Goal: Task Accomplishment & Management: Use online tool/utility

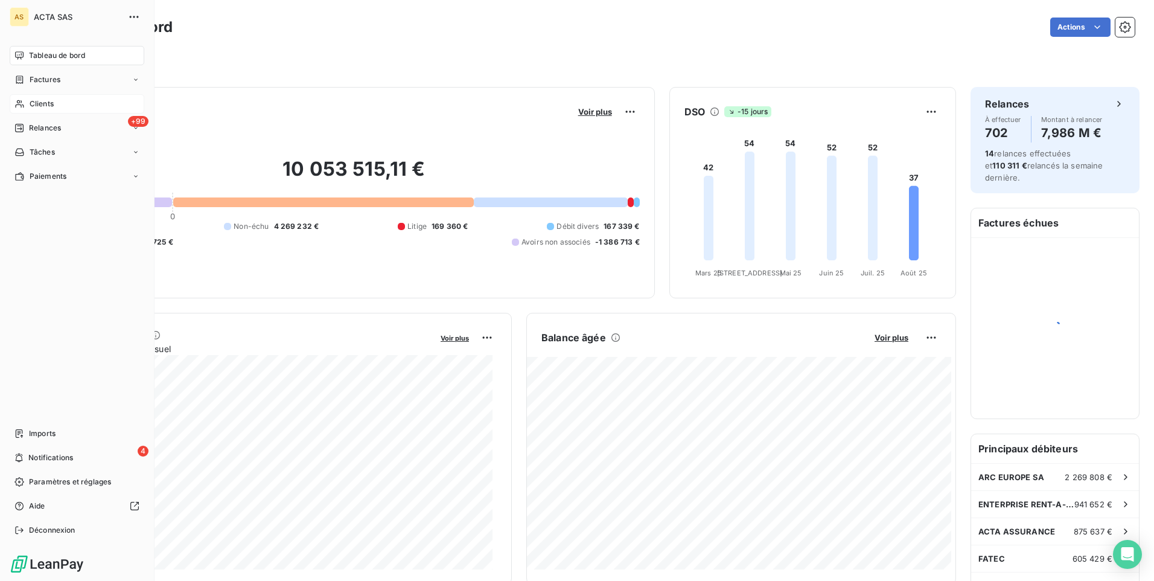
click at [50, 107] on span "Clients" at bounding box center [42, 103] width 24 height 11
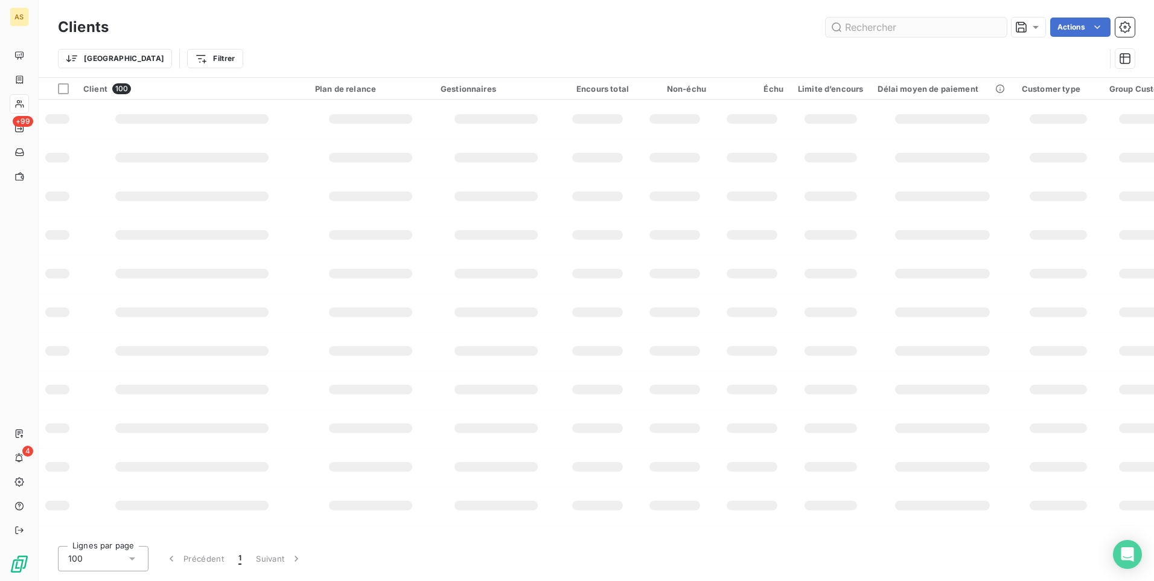
click at [862, 31] on input "text" at bounding box center [915, 26] width 181 height 19
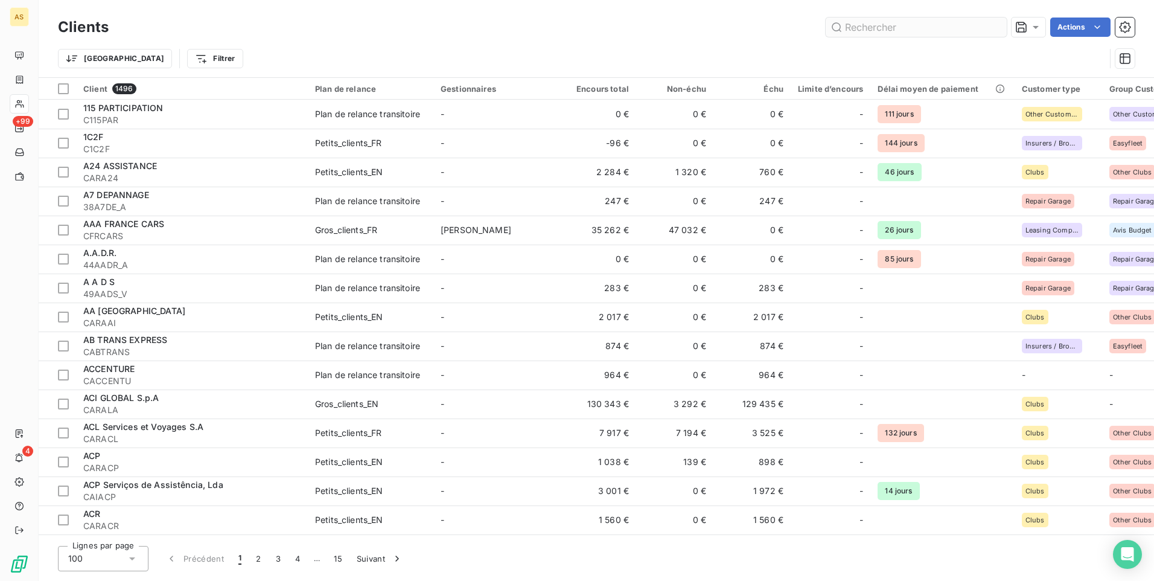
click at [862, 23] on input "text" at bounding box center [915, 26] width 181 height 19
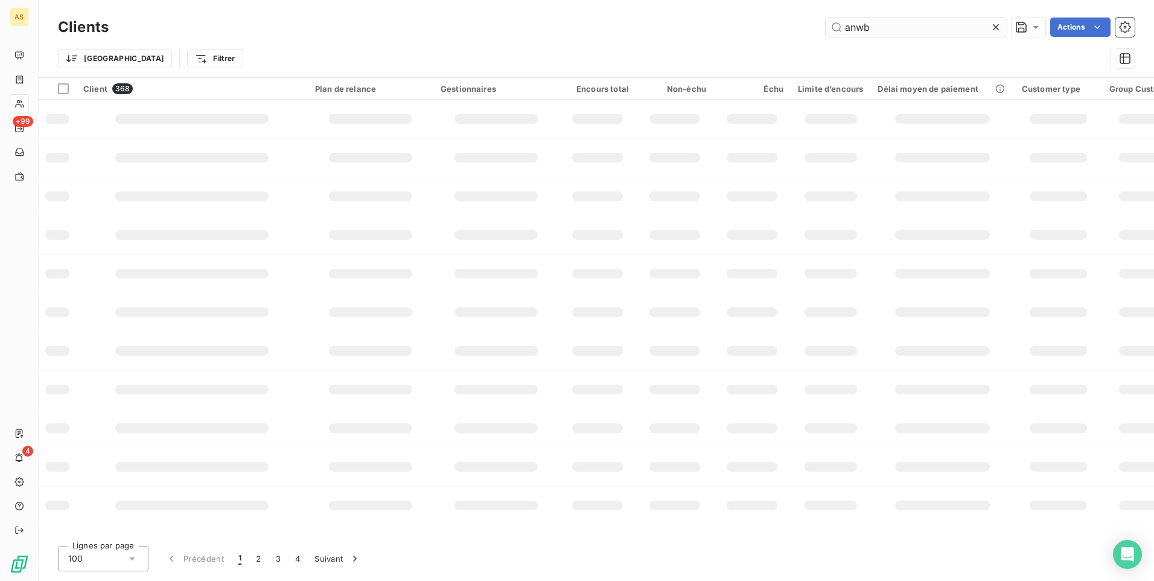
type input "anwb"
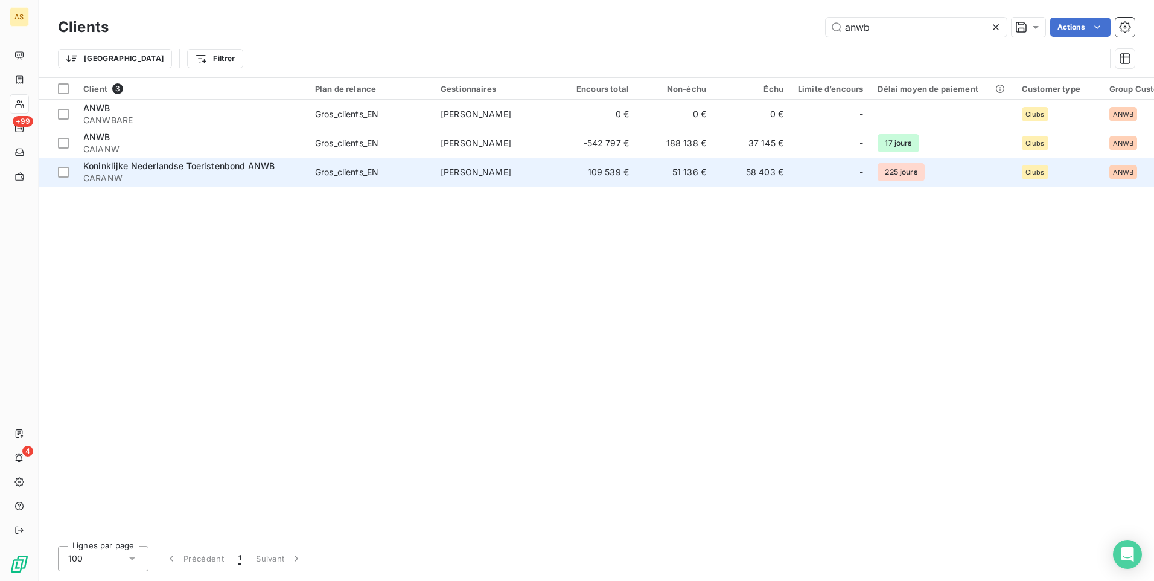
click at [246, 168] on span "Koninklijke Nederlandse Toeristenbond ANWB" at bounding box center [178, 166] width 191 height 10
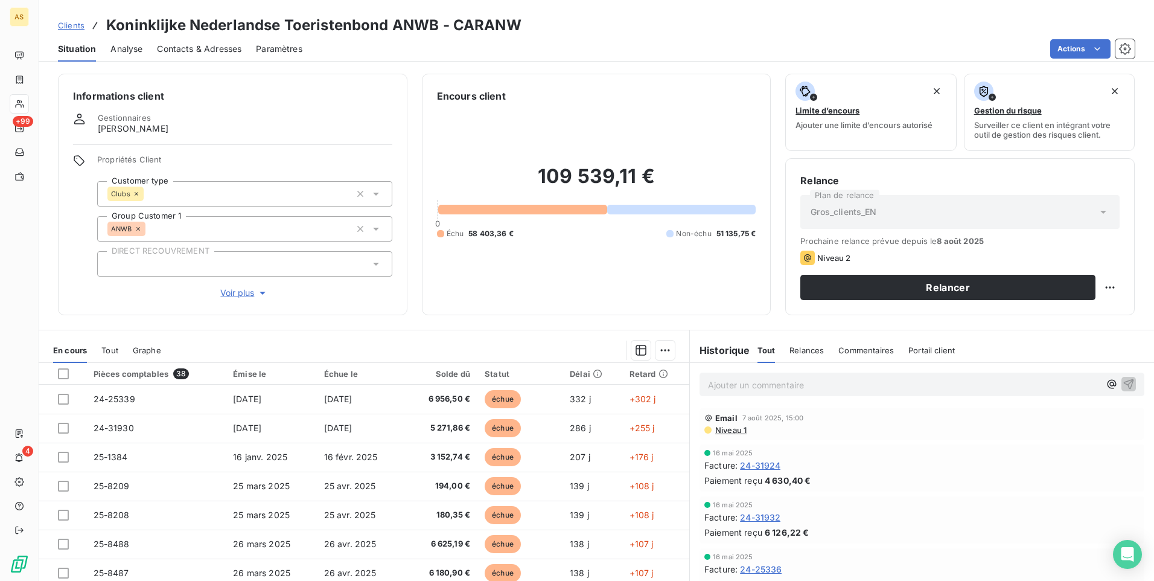
click at [909, 436] on div "Email 7 août 2025, 15:00 Niveau 1" at bounding box center [921, 423] width 445 height 31
click at [1087, 48] on html "AS +99 4 Clients Koninklijke Nederlandse Toeristenbond ANWB - CARANW Situation …" at bounding box center [577, 290] width 1154 height 581
click at [739, 427] on html "AS +99 4 Clients Koninklijke Nederlandse Toeristenbond ANWB - CARANW Situation …" at bounding box center [577, 290] width 1154 height 581
click at [723, 429] on span "Niveau 1" at bounding box center [730, 430] width 33 height 10
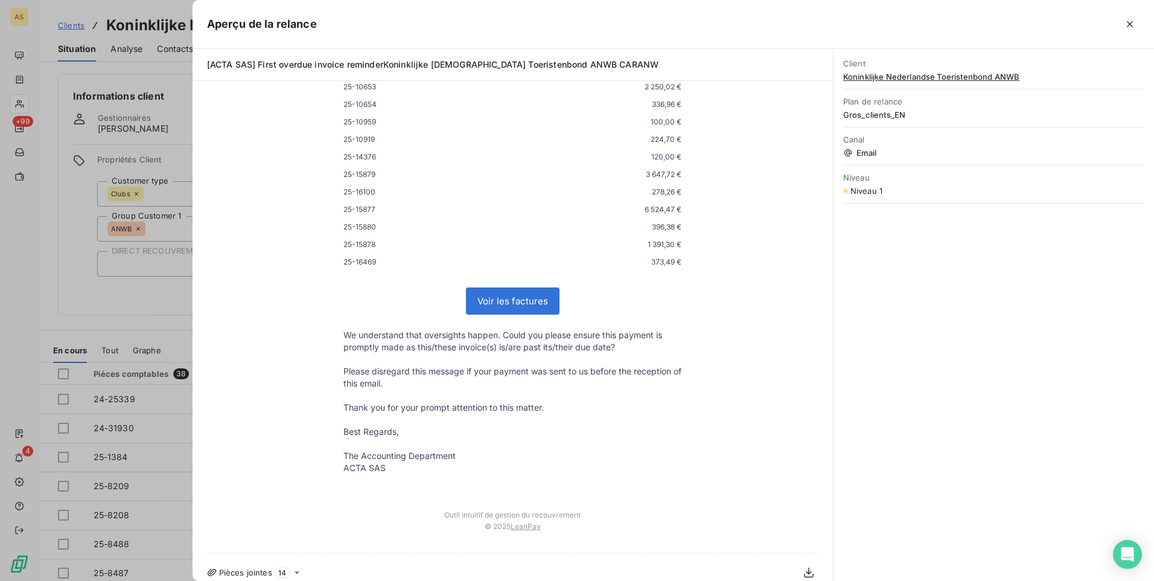
scroll to position [455, 0]
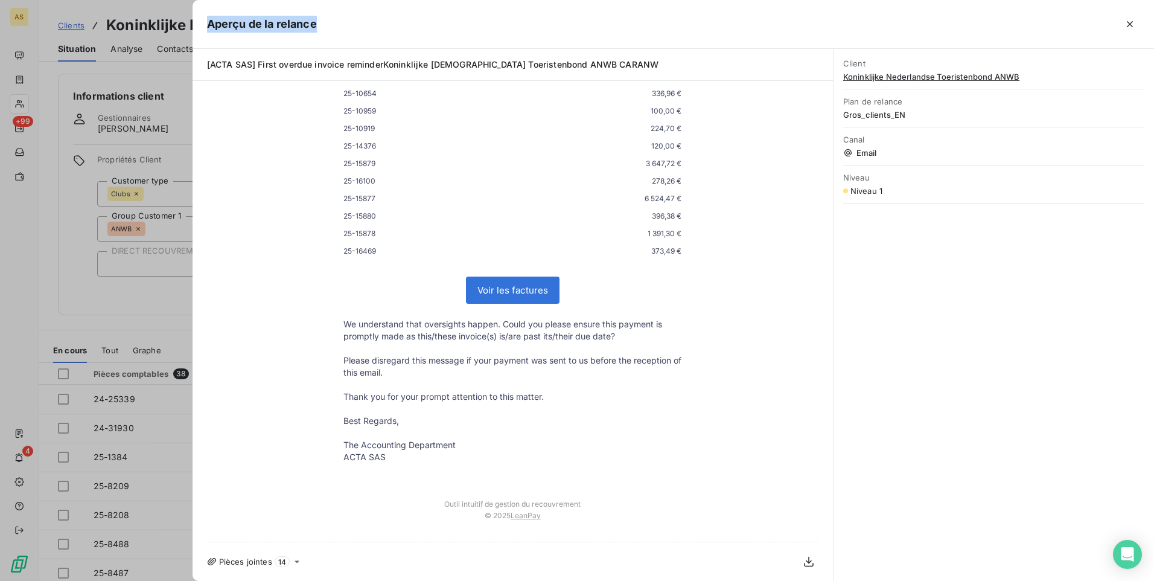
drag, startPoint x: 369, startPoint y: 8, endPoint x: -614, endPoint y: 147, distance: 992.8
click at [0, 147] on html "AS +99 4 Clients Koninklijke Nederlandse Toeristenbond ANWB - CARANW Situation …" at bounding box center [577, 290] width 1154 height 581
click at [383, 46] on div "Aperçu de la relance" at bounding box center [672, 24] width 961 height 49
drag, startPoint x: 446, startPoint y: 16, endPoint x: 160, endPoint y: 99, distance: 297.7
click at [151, 580] on div "Aperçu de la relance [ACTA SAS] First overdue invoice reminderKoninklijke Neder…" at bounding box center [577, 581] width 1154 height 0
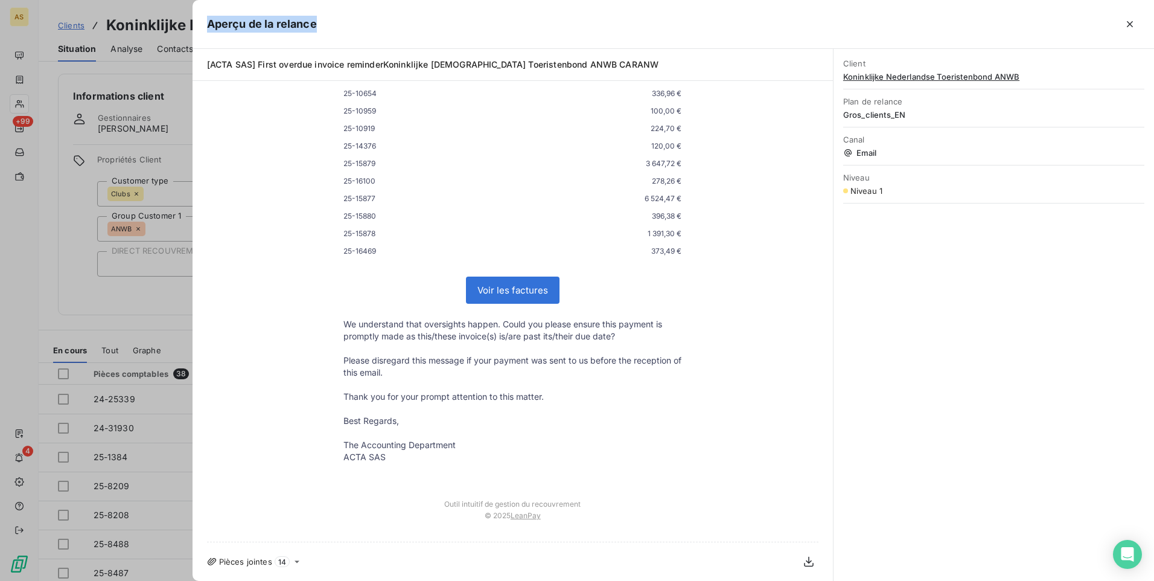
click at [909, 10] on div "Aperçu de la relance" at bounding box center [672, 24] width 961 height 49
click at [1128, 26] on icon "button" at bounding box center [1130, 24] width 6 height 6
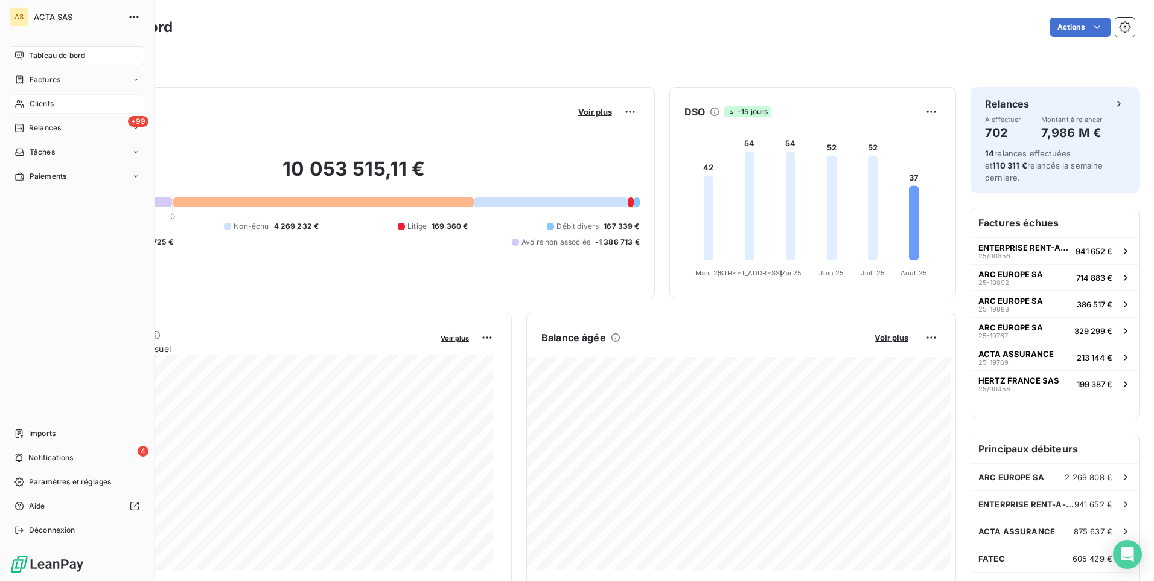
click at [34, 108] on span "Clients" at bounding box center [42, 103] width 24 height 11
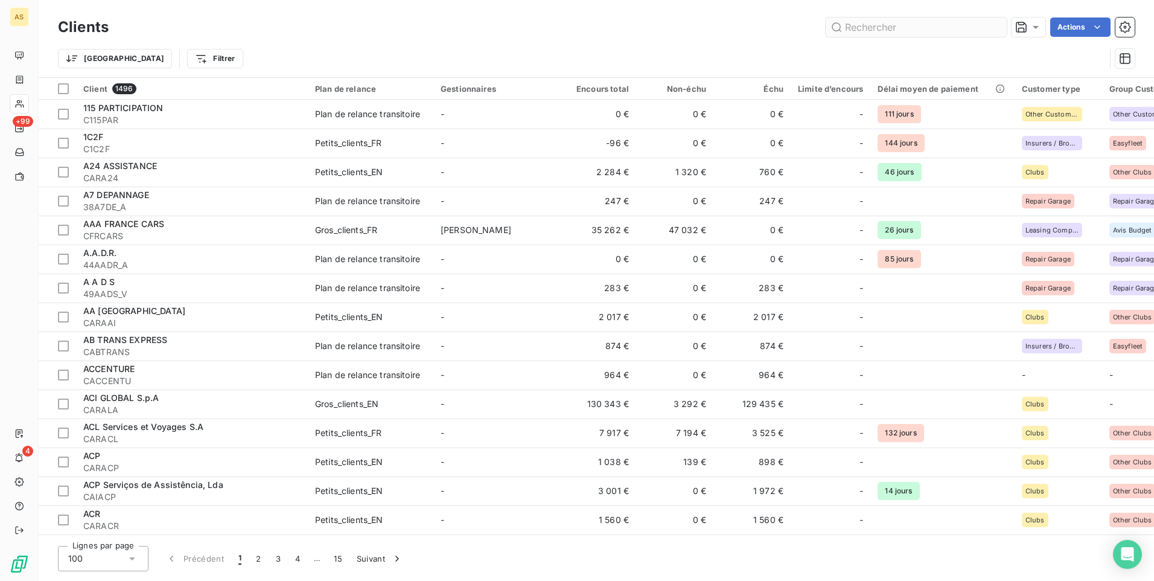
click at [973, 26] on input "text" at bounding box center [915, 26] width 181 height 19
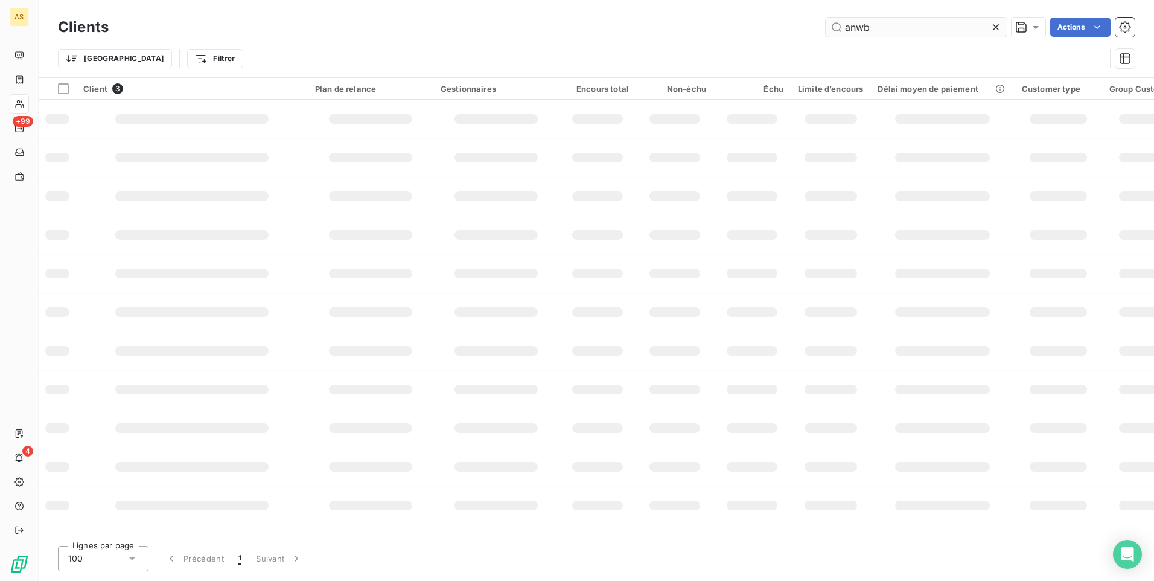
type input "anwb"
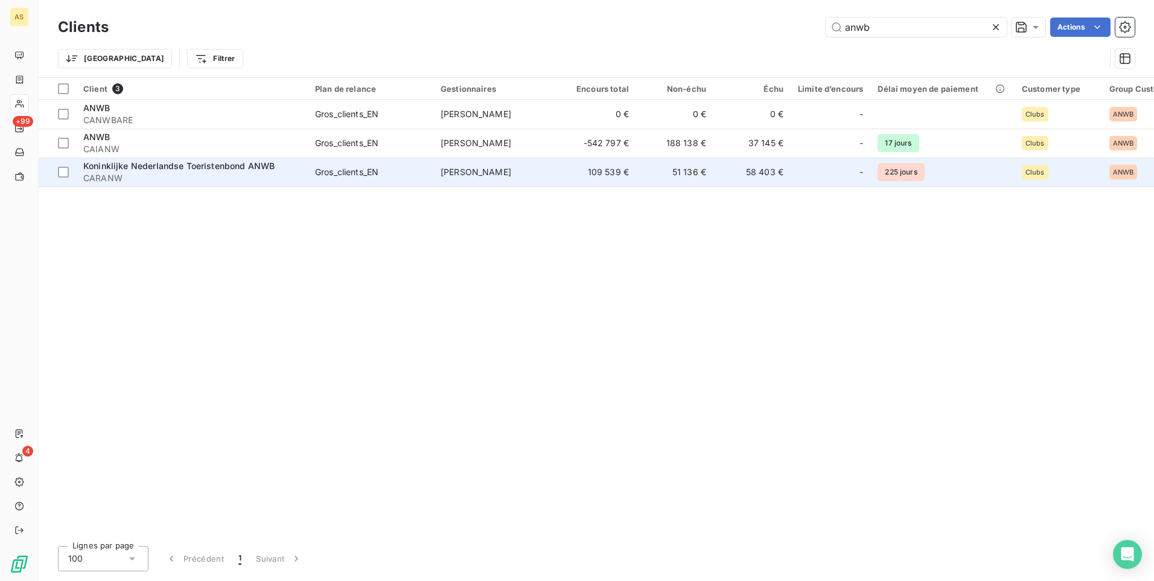
click at [228, 179] on span "CARANW" at bounding box center [191, 178] width 217 height 12
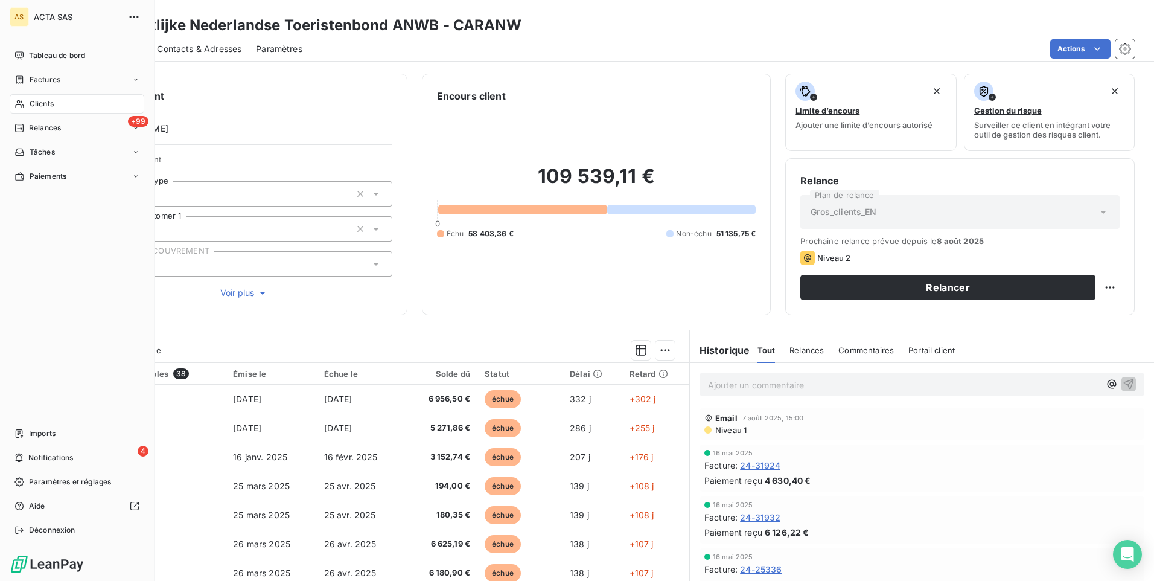
click at [42, 100] on span "Clients" at bounding box center [42, 103] width 24 height 11
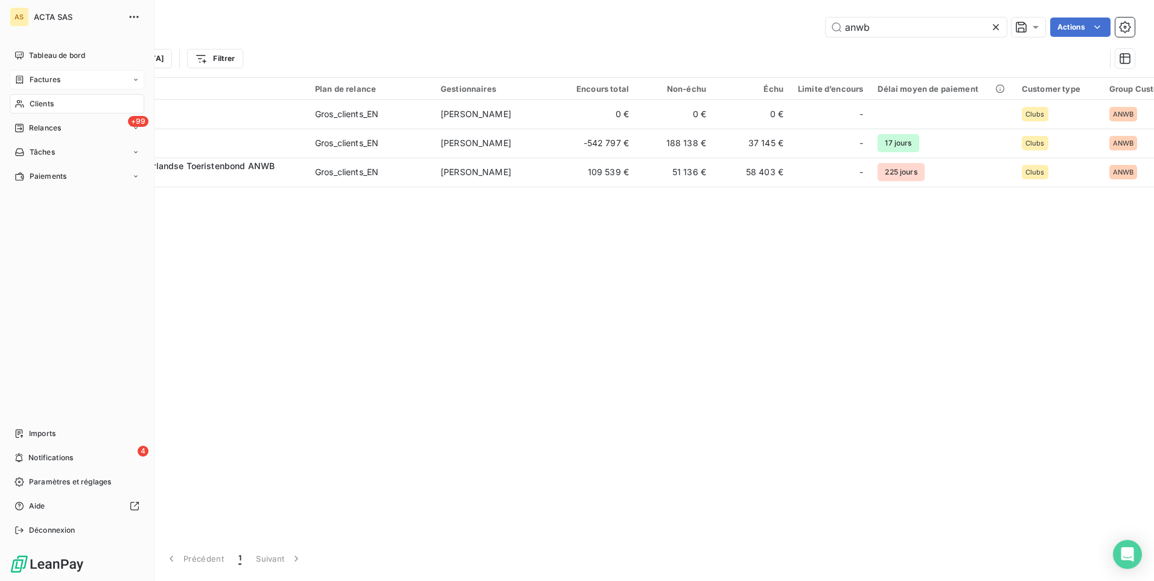
click at [37, 79] on span "Factures" at bounding box center [45, 79] width 31 height 11
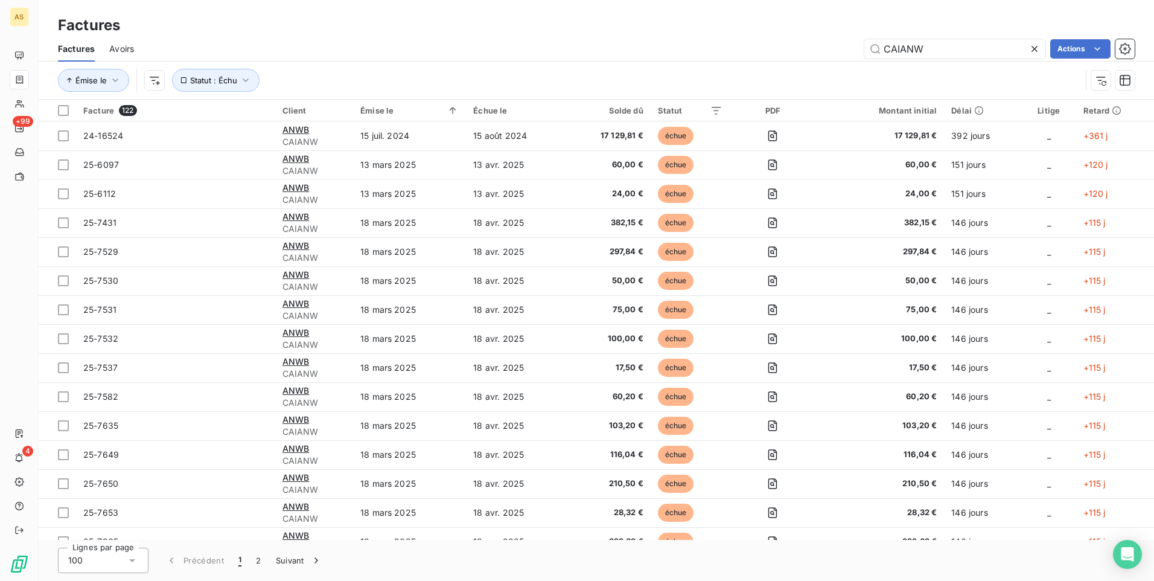
drag, startPoint x: 971, startPoint y: 45, endPoint x: 860, endPoint y: 47, distance: 110.4
click at [860, 47] on div "CAIANW Actions" at bounding box center [641, 48] width 986 height 19
click at [748, 15] on div "Factures" at bounding box center [596, 25] width 1115 height 22
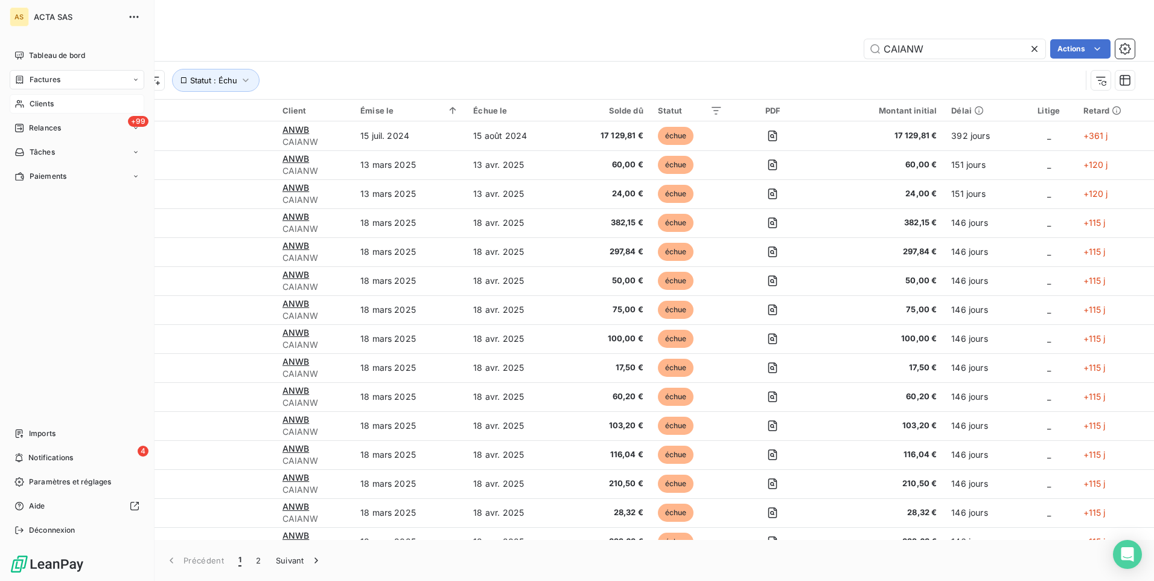
click at [49, 103] on span "Clients" at bounding box center [42, 103] width 24 height 11
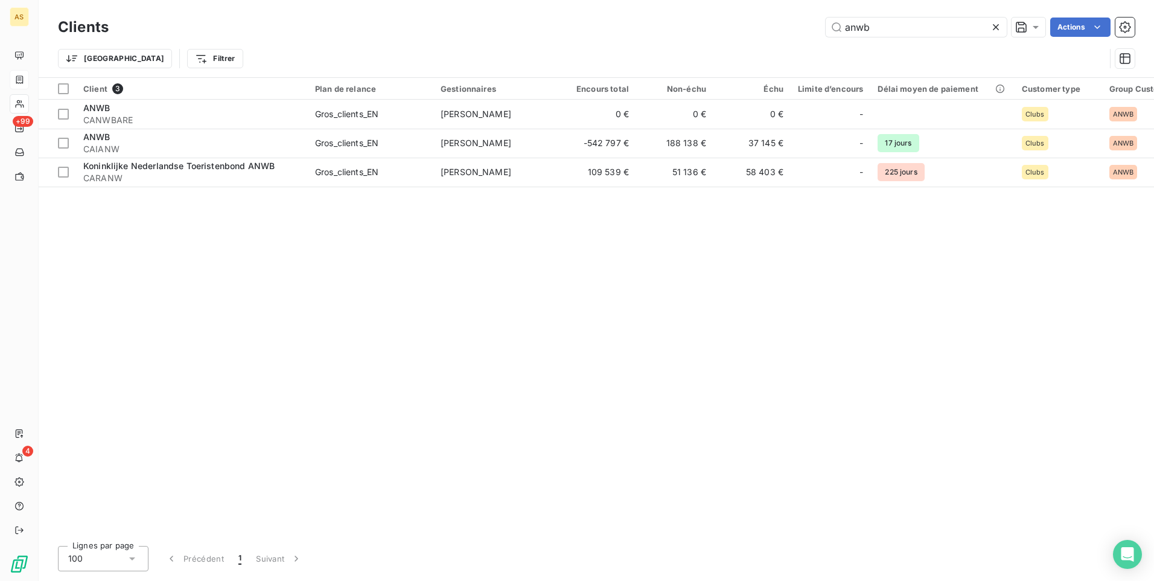
drag, startPoint x: 912, startPoint y: 28, endPoint x: 818, endPoint y: 21, distance: 93.8
click at [818, 21] on div "anwb Actions" at bounding box center [628, 26] width 1011 height 19
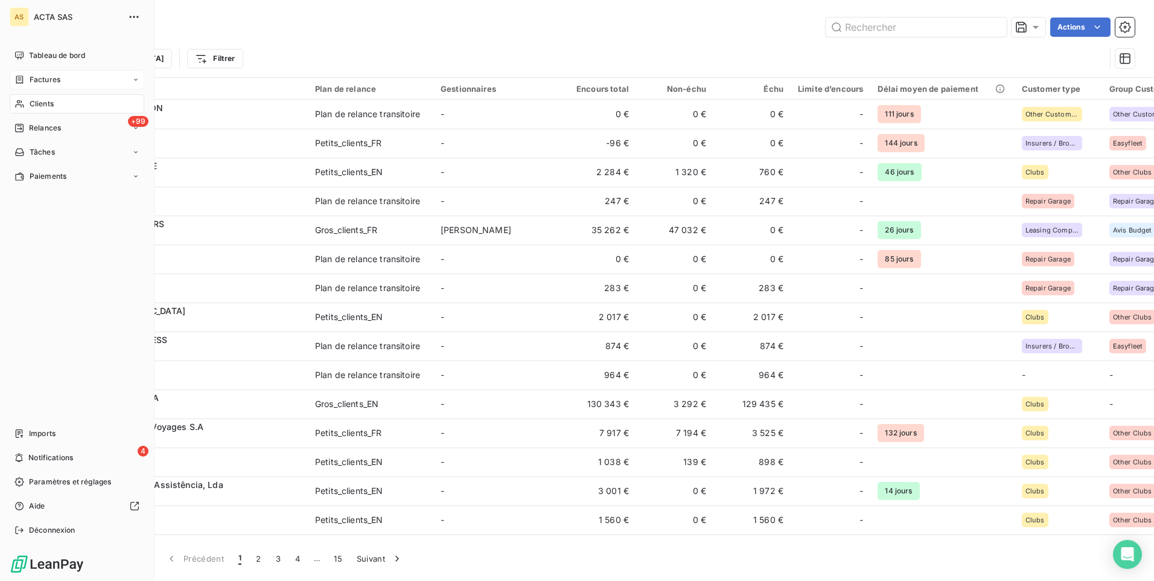
click at [24, 81] on icon at bounding box center [19, 80] width 10 height 10
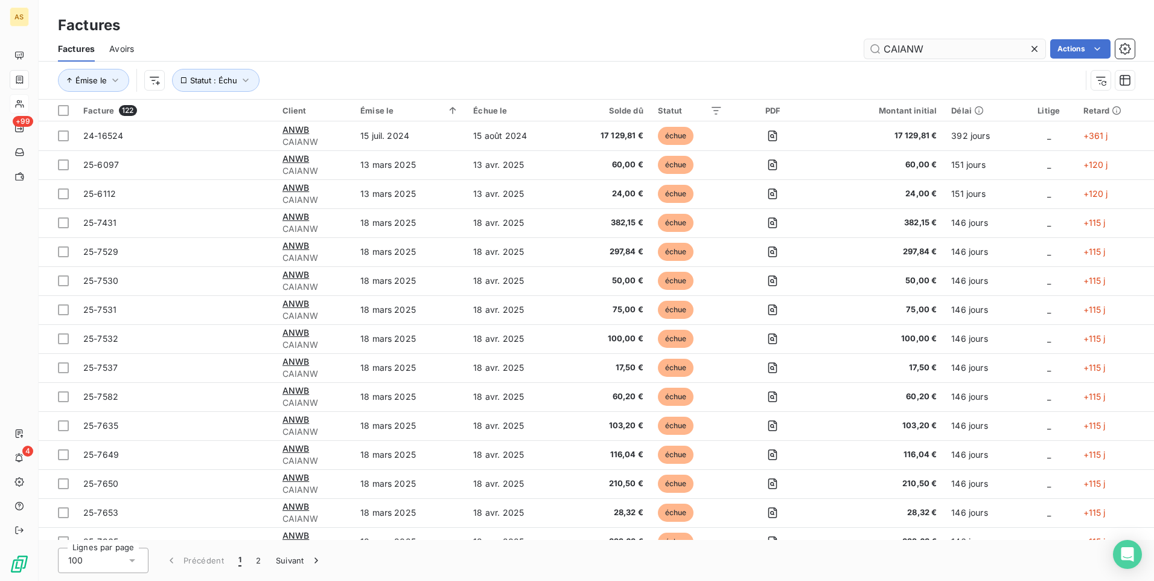
click at [955, 46] on input "CAIANW" at bounding box center [954, 48] width 181 height 19
drag, startPoint x: 955, startPoint y: 46, endPoint x: 847, endPoint y: 37, distance: 108.4
click at [847, 37] on div "Factures Avoirs CAIANW Actions" at bounding box center [596, 48] width 1115 height 25
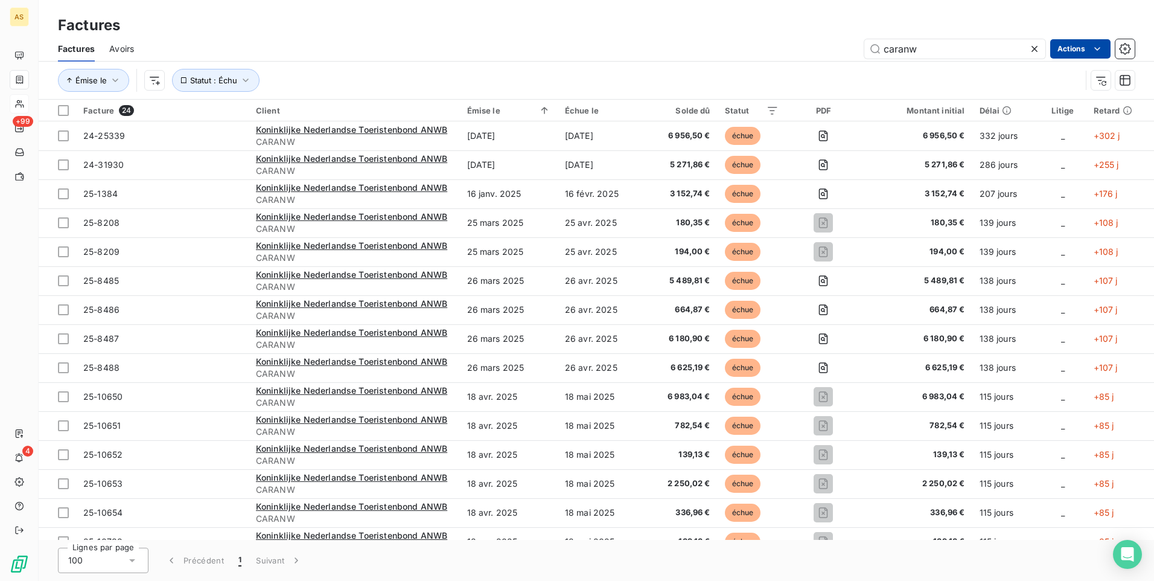
type input "caranw"
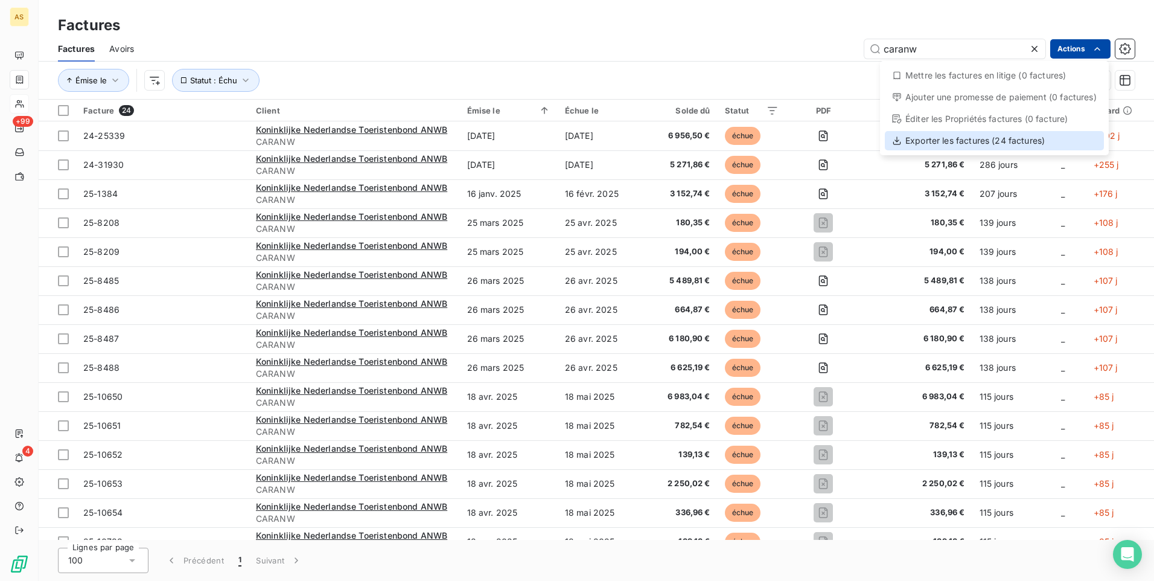
click at [966, 138] on div "Exporter les factures (24 factures)" at bounding box center [994, 140] width 219 height 19
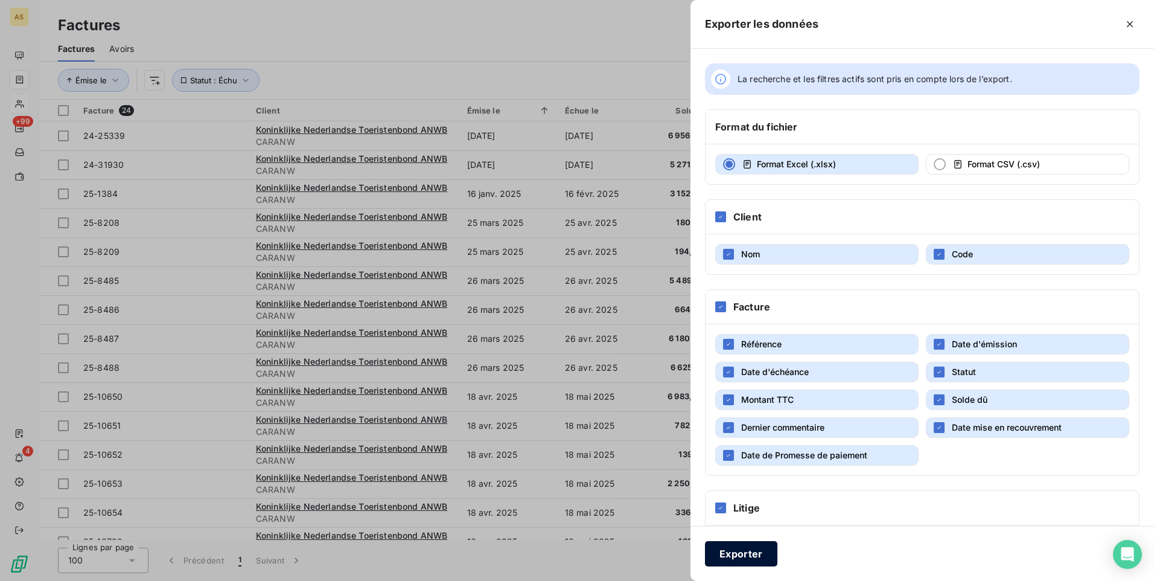
click at [722, 552] on button "Exporter" at bounding box center [741, 553] width 72 height 25
